Goal: Transaction & Acquisition: Subscribe to service/newsletter

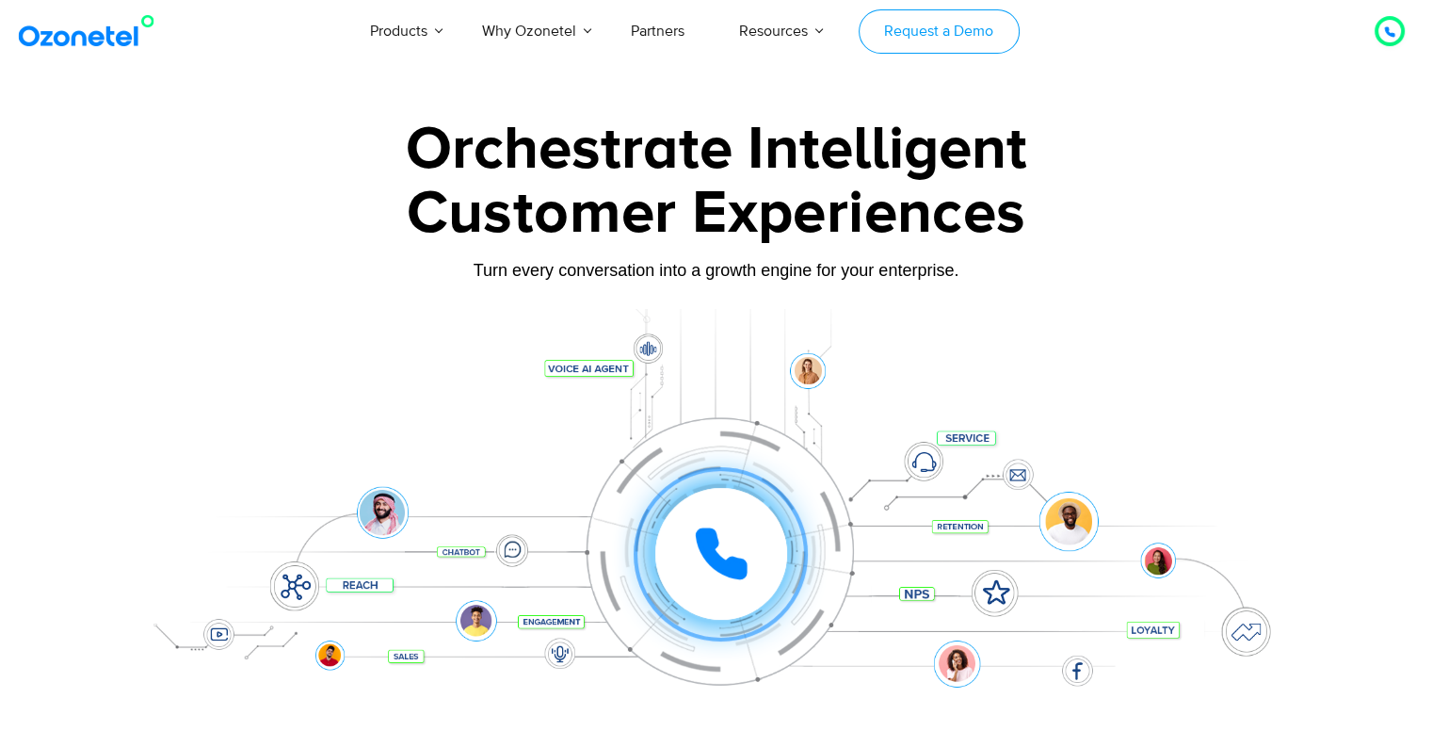
click at [931, 27] on link "Request a Demo" at bounding box center [939, 31] width 161 height 44
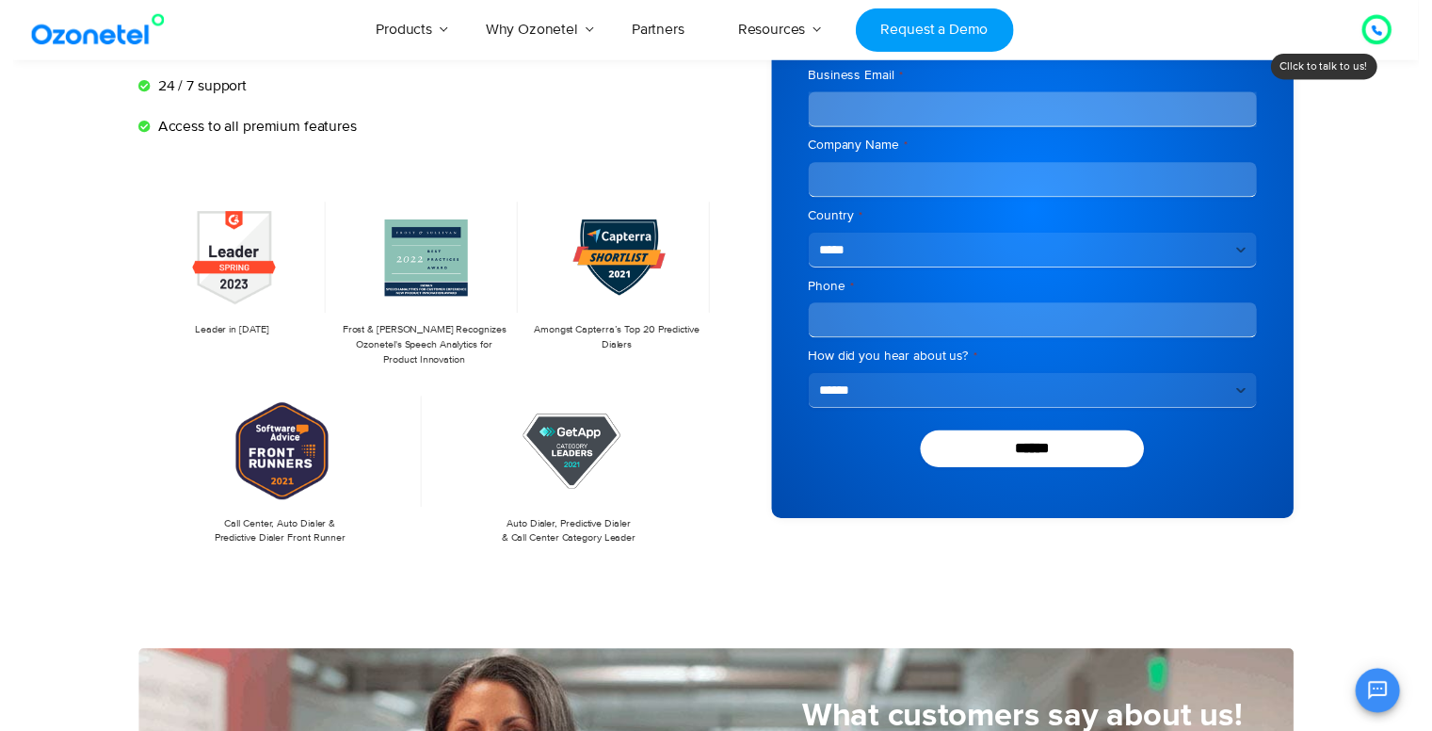
scroll to position [124, 0]
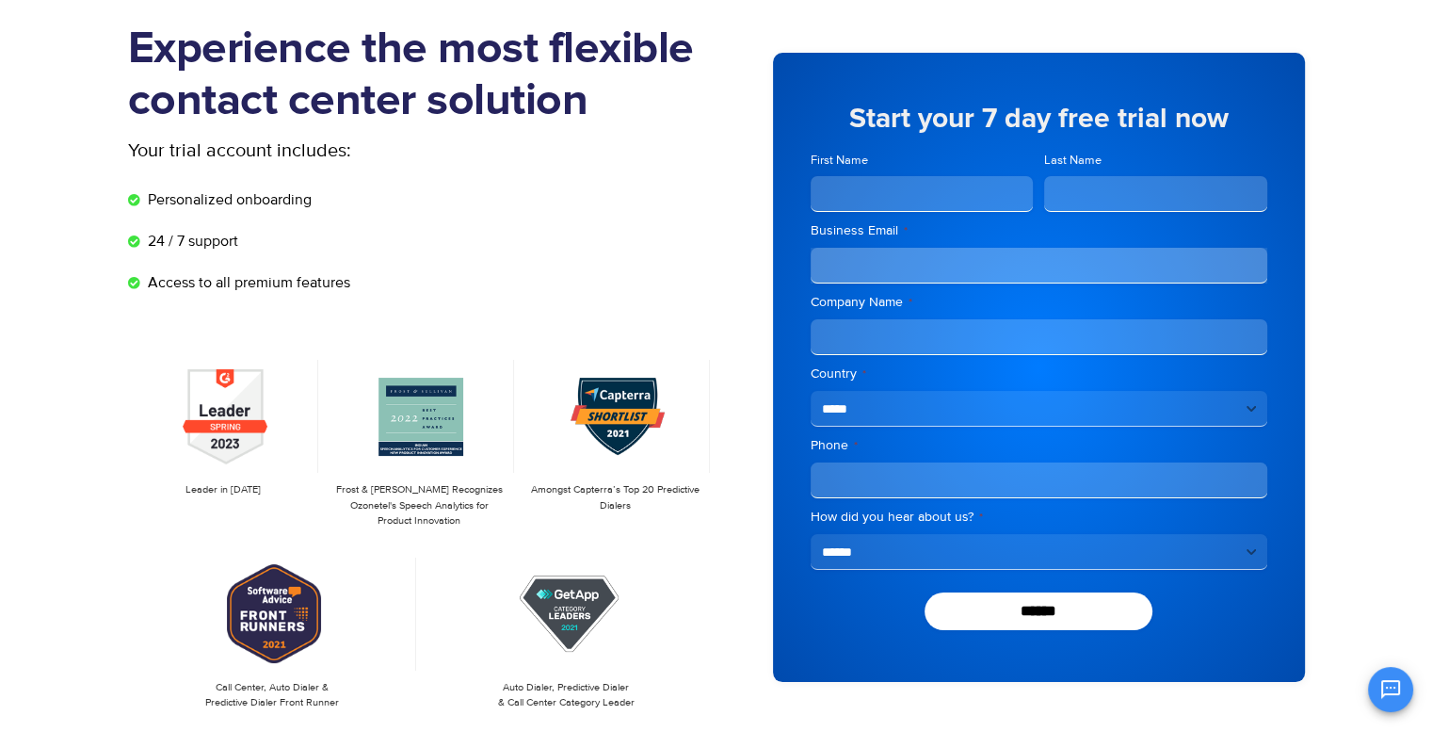
click at [915, 274] on input "Business Email *" at bounding box center [1039, 266] width 457 height 36
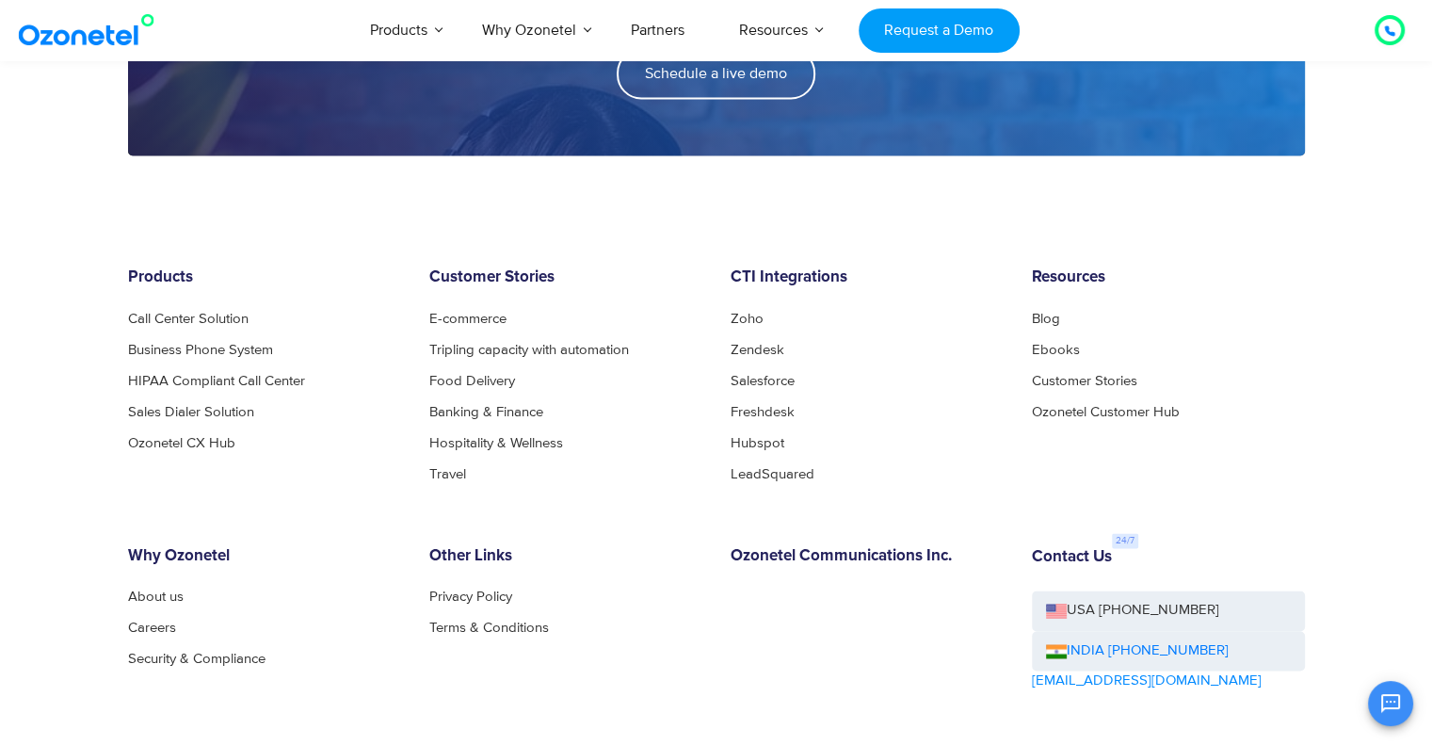
scroll to position [2825, 0]
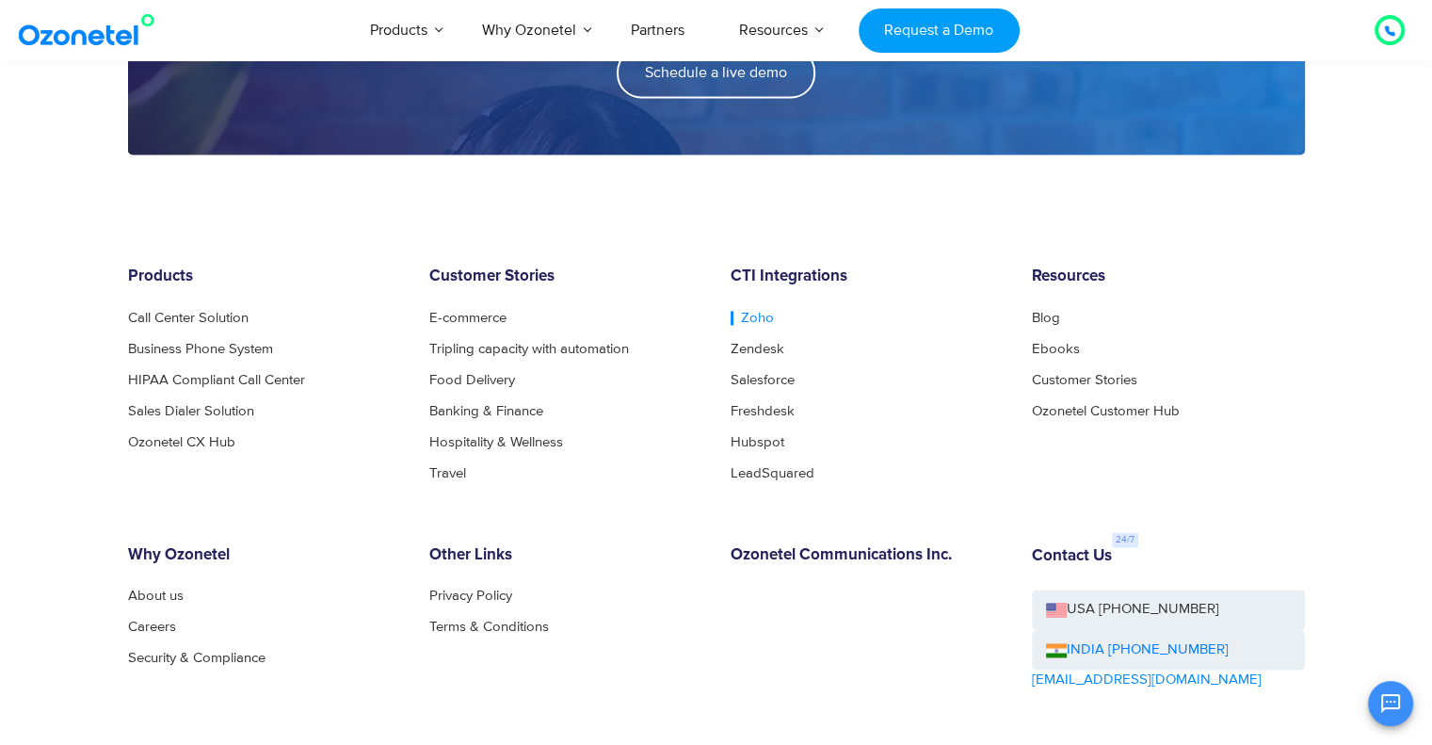
click at [741, 316] on link "Zoho" at bounding box center [752, 318] width 43 height 14
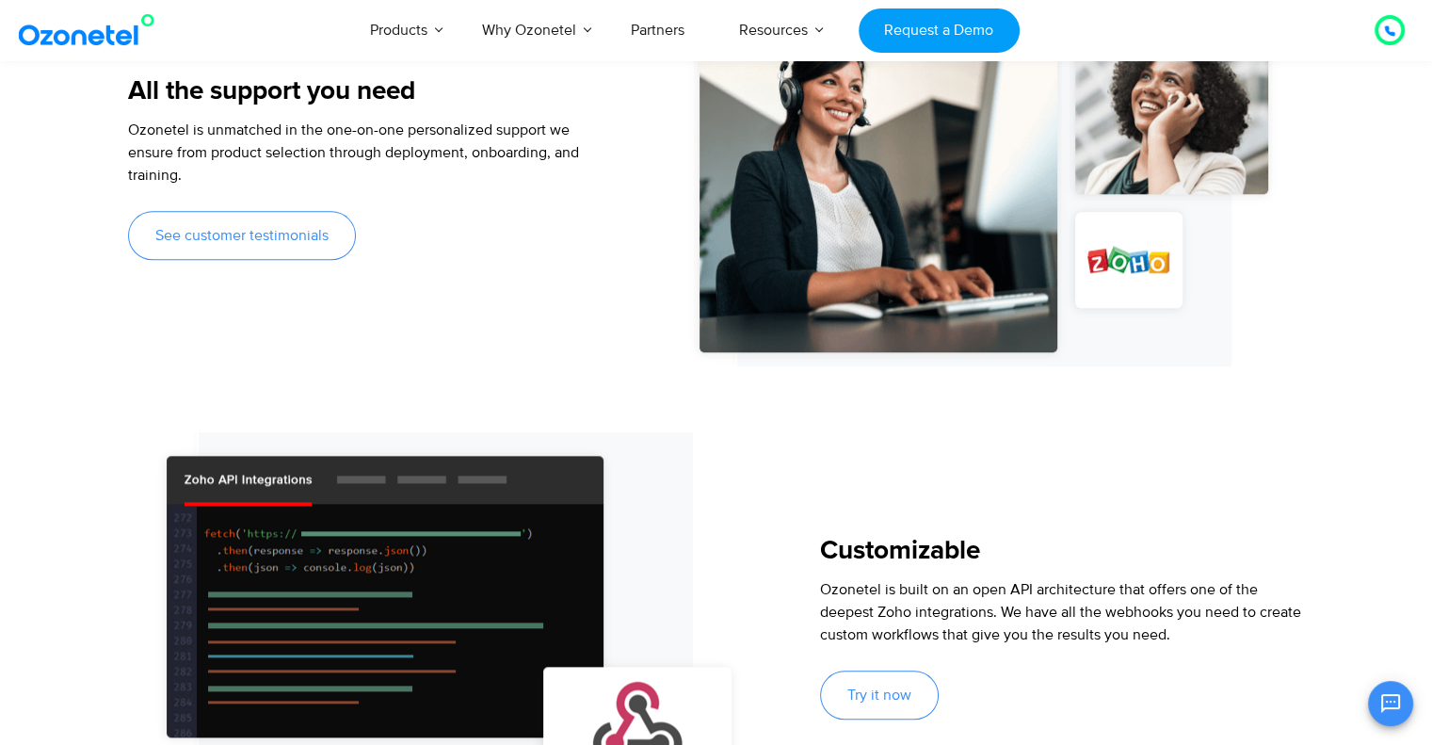
scroll to position [1797, 0]
